Goal: Transaction & Acquisition: Purchase product/service

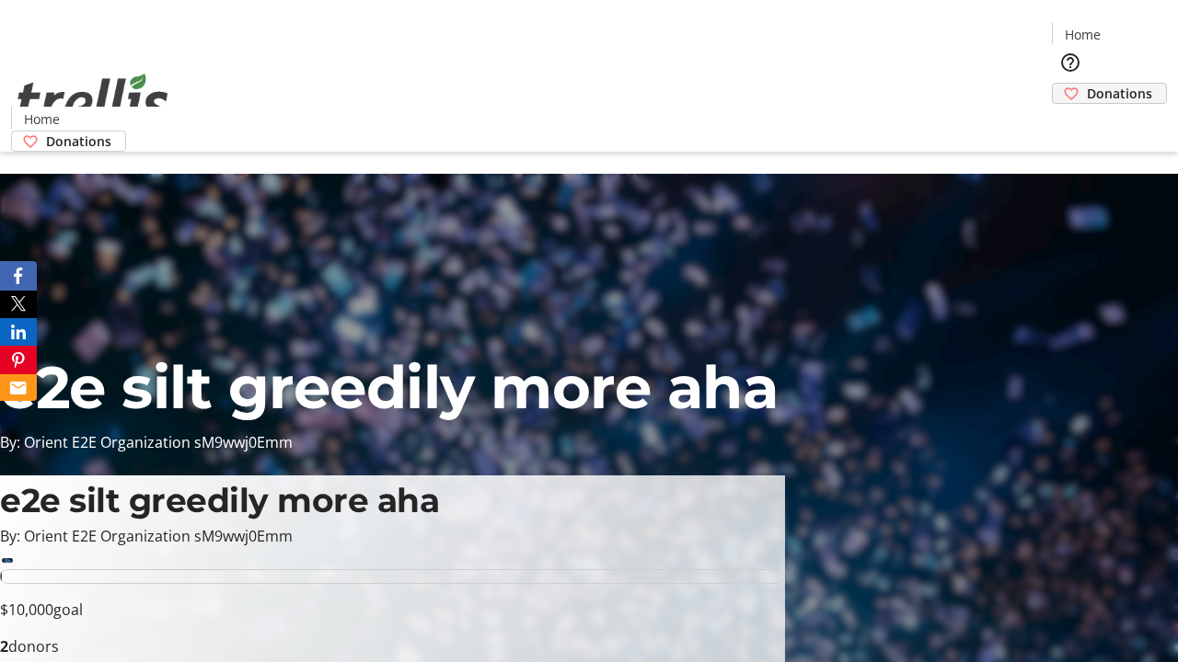
click at [1086, 84] on span "Donations" at bounding box center [1118, 93] width 65 height 19
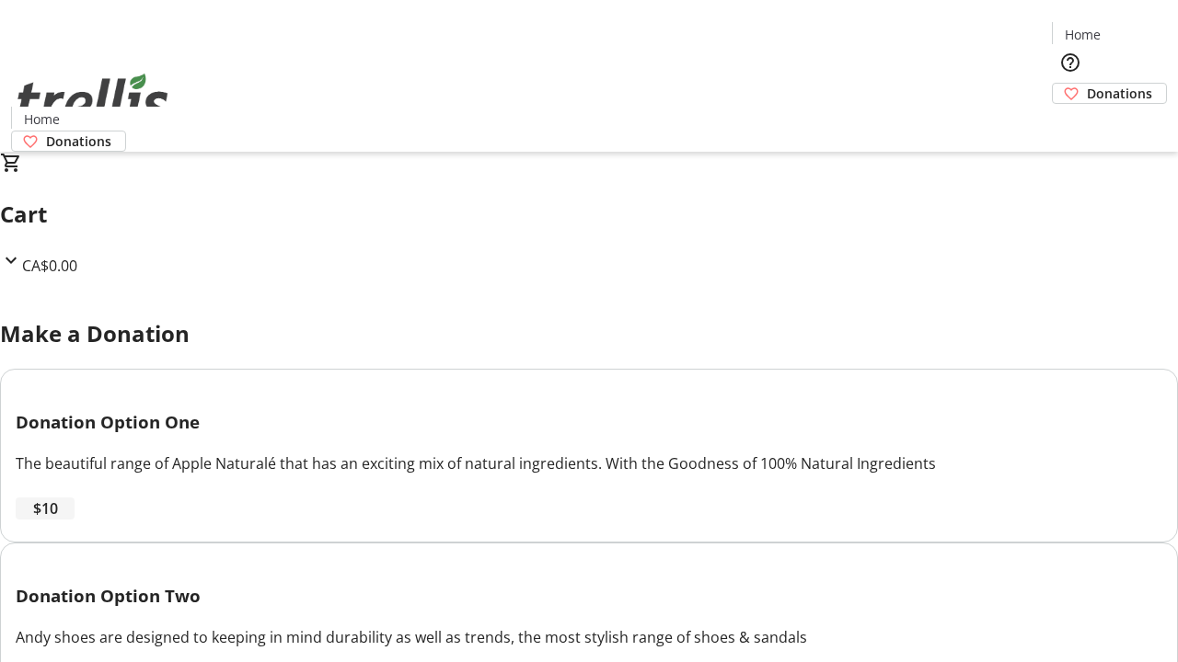
click at [58, 520] on span "$10" at bounding box center [45, 509] width 25 height 22
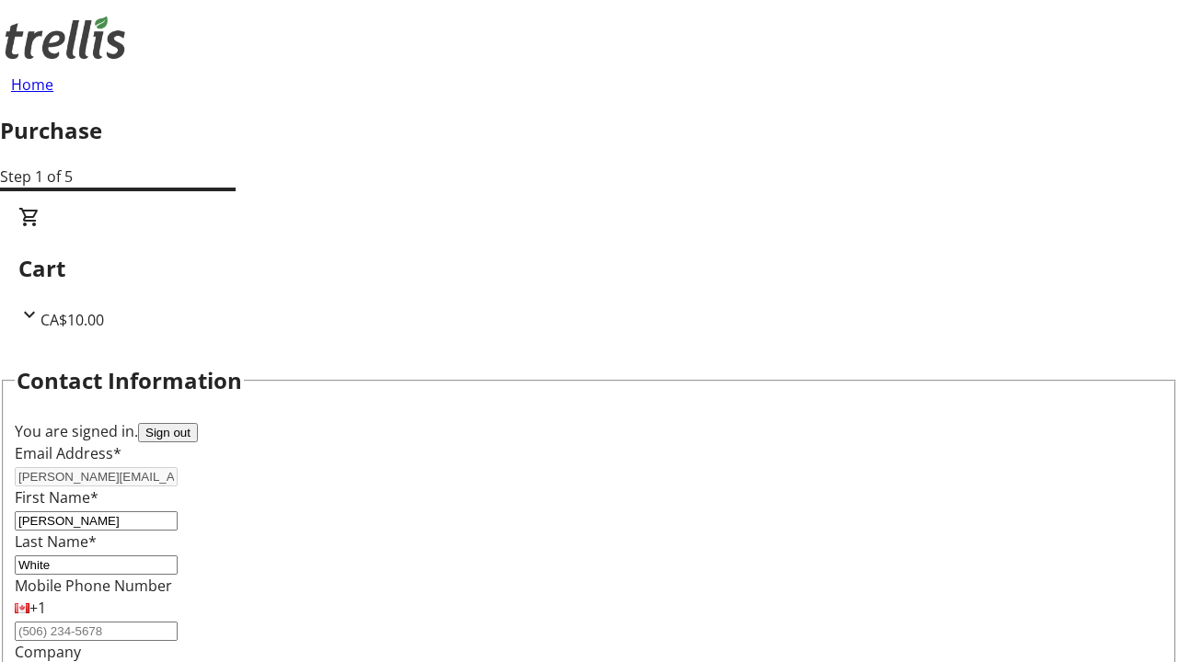
select select "CA"
type input "[STREET_ADDRESS][PERSON_NAME]"
type input "Kelowna"
select select "BC"
type input "Kelowna"
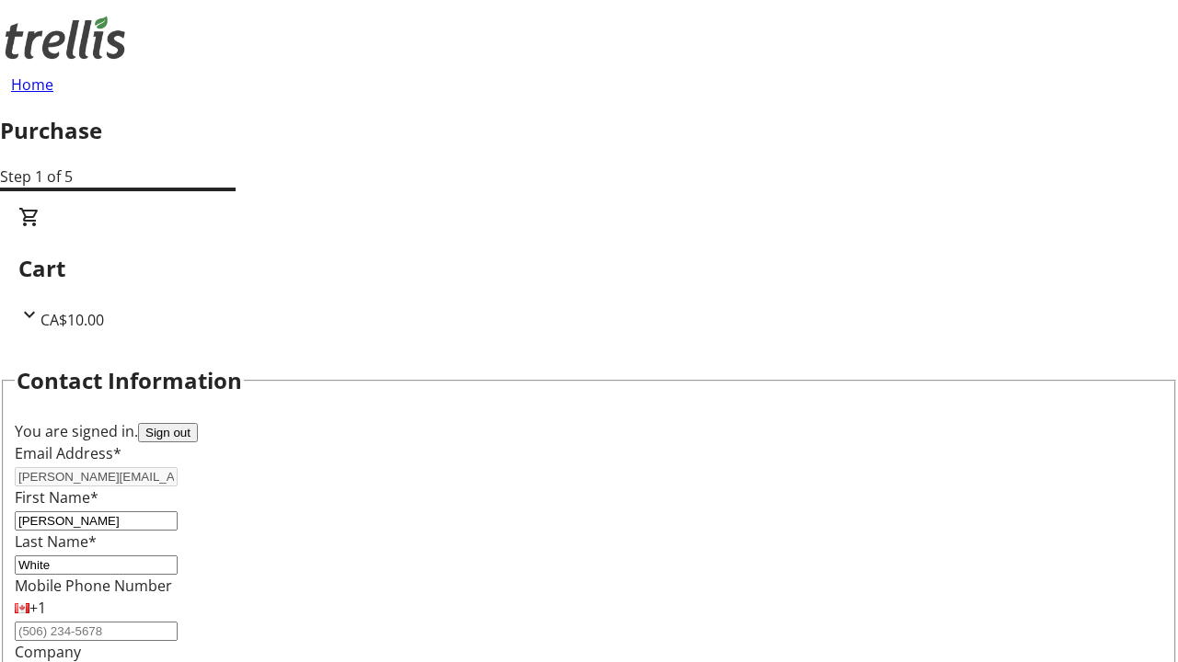
type input "V1Y 0C2"
